Goal: Task Accomplishment & Management: Manage account settings

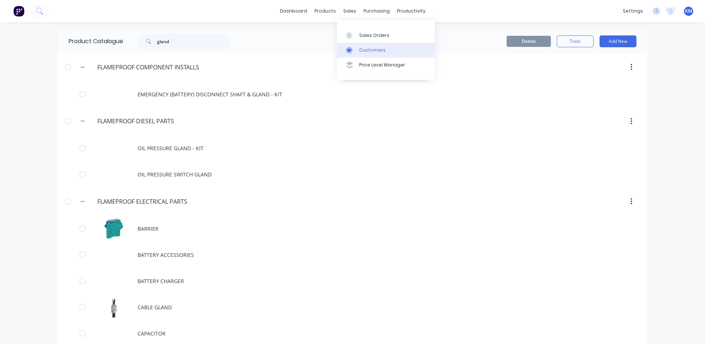
click at [356, 46] on link "Customers" at bounding box center [386, 50] width 98 height 15
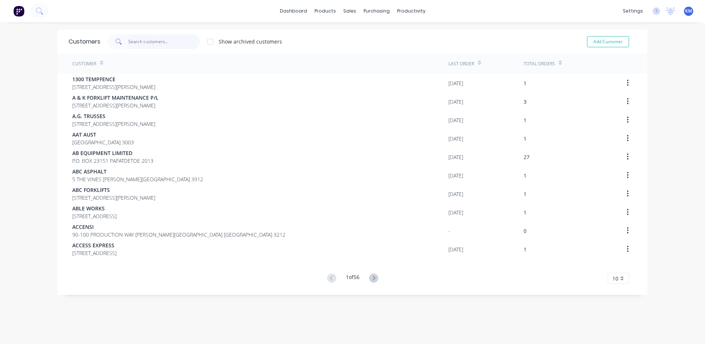
click at [149, 36] on input "text" at bounding box center [164, 41] width 72 height 15
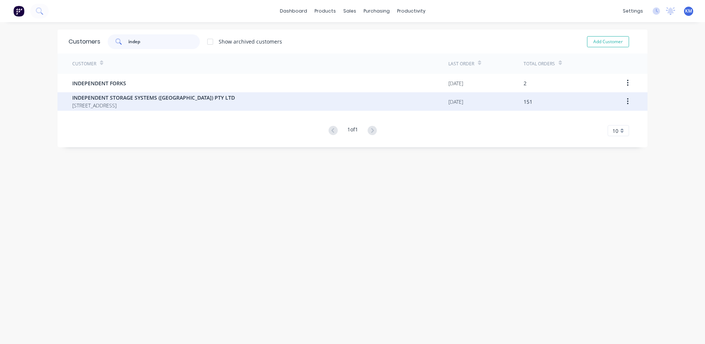
type input "indep"
click at [203, 96] on span "INDEPENDENT STORAGE SYSTEMS ([GEOGRAPHIC_DATA]) PTY LTD" at bounding box center [153, 98] width 163 height 8
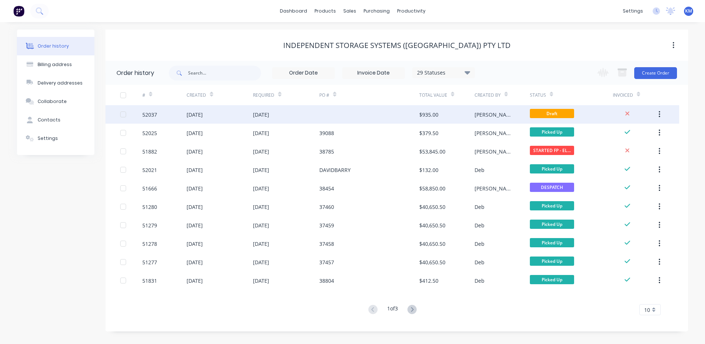
click at [245, 113] on div "[DATE]" at bounding box center [220, 114] width 66 height 18
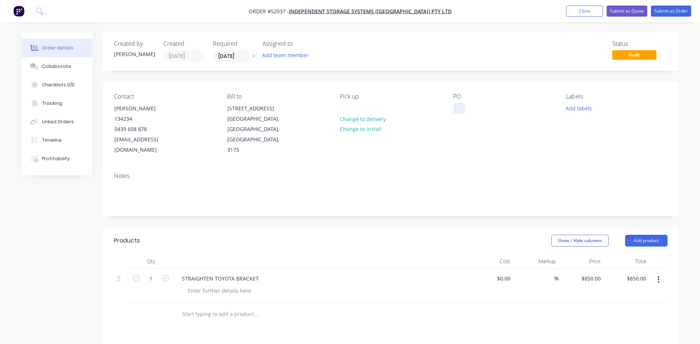
click at [456, 108] on div at bounding box center [459, 108] width 12 height 11
click at [373, 212] on div "Created by [PERSON_NAME] Created [DATE] Required [DATE] Assigned to Add team me…" at bounding box center [391, 267] width 576 height 472
click at [656, 8] on button "Submit as Order" at bounding box center [671, 11] width 40 height 11
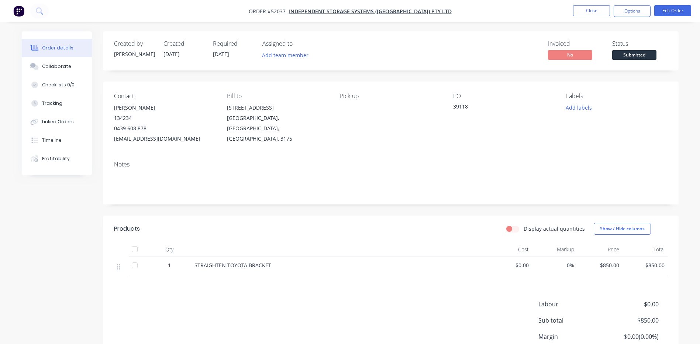
click at [645, 51] on span "Submitted" at bounding box center [634, 54] width 44 height 9
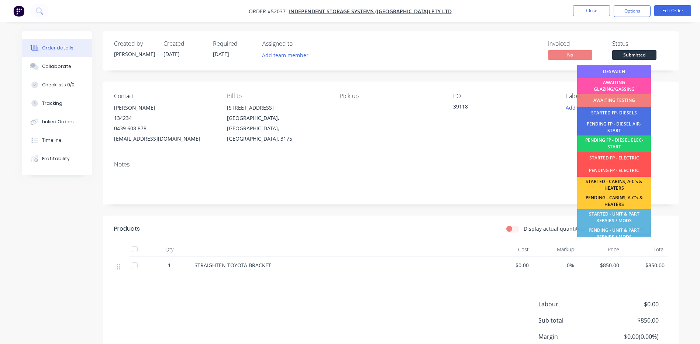
click at [629, 70] on div "DESPATCH" at bounding box center [614, 71] width 74 height 13
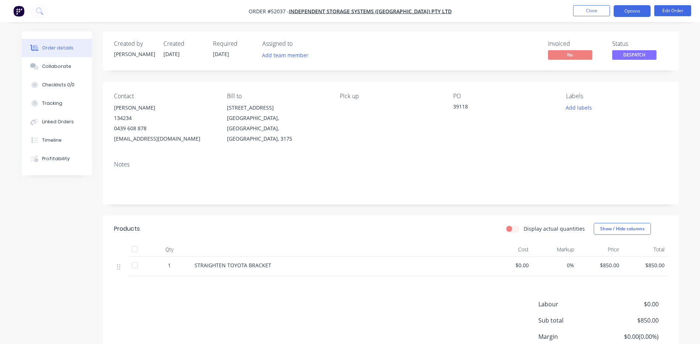
click at [627, 11] on button "Options" at bounding box center [632, 11] width 37 height 12
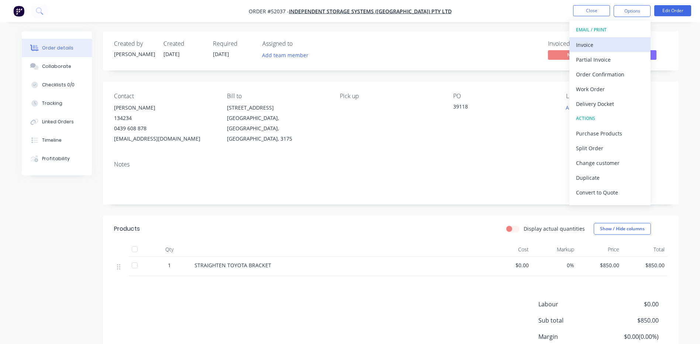
click at [600, 37] on button "Invoice" at bounding box center [609, 44] width 81 height 15
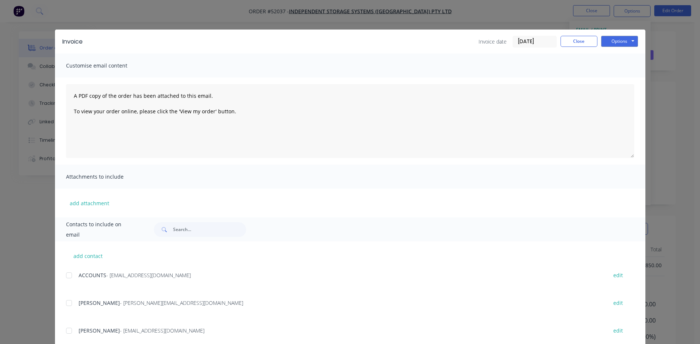
click at [64, 304] on div at bounding box center [69, 302] width 15 height 15
click at [71, 276] on div at bounding box center [69, 275] width 15 height 15
click at [613, 39] on button "Options" at bounding box center [619, 41] width 37 height 11
click at [601, 76] on button "Email" at bounding box center [624, 79] width 47 height 12
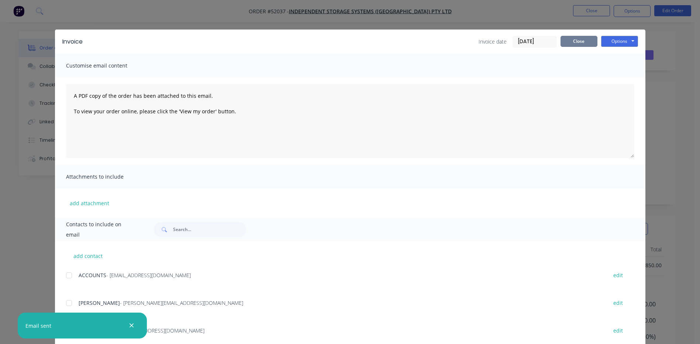
click at [583, 36] on button "Close" at bounding box center [578, 41] width 37 height 11
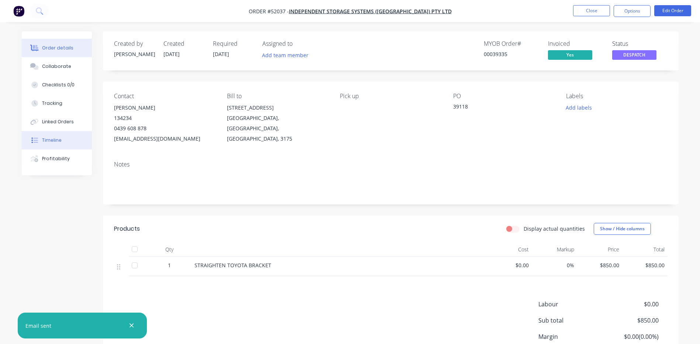
click at [59, 141] on div "Timeline" at bounding box center [52, 140] width 20 height 7
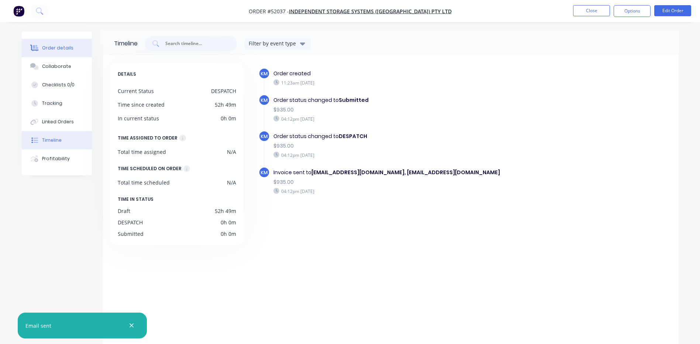
click at [72, 46] on button "Order details" at bounding box center [57, 48] width 70 height 18
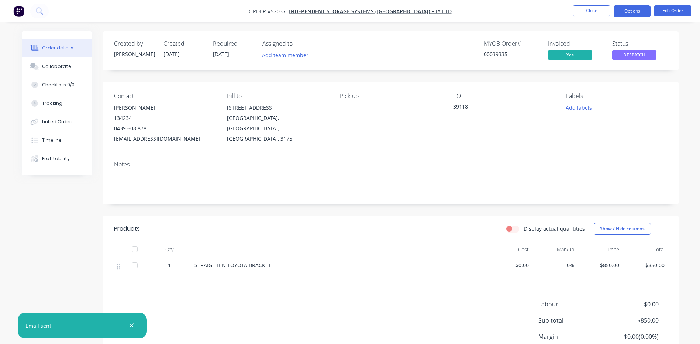
click at [629, 13] on button "Options" at bounding box center [632, 11] width 37 height 12
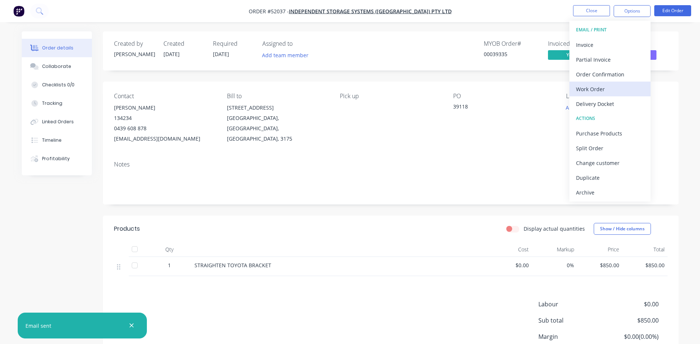
click at [609, 82] on button "Work Order" at bounding box center [609, 89] width 81 height 15
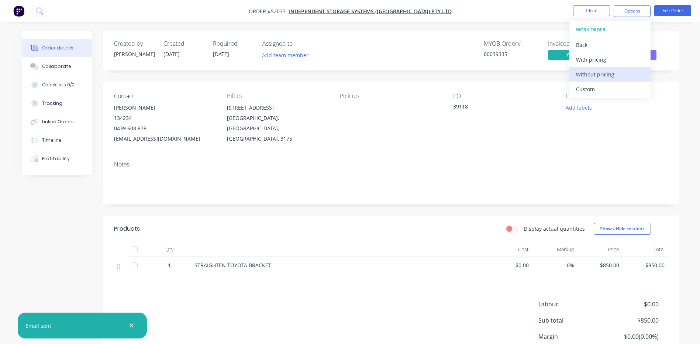
click at [599, 76] on div "Without pricing" at bounding box center [610, 74] width 68 height 11
